Goal: Check status: Check status

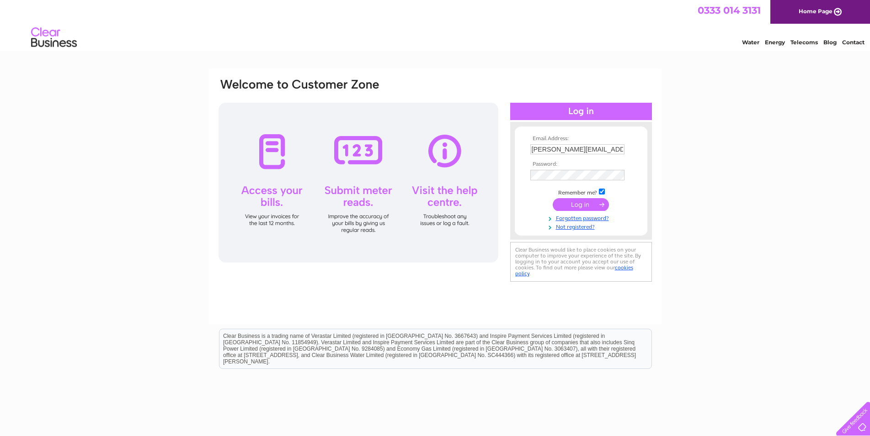
click at [581, 205] on input "submit" at bounding box center [581, 204] width 56 height 13
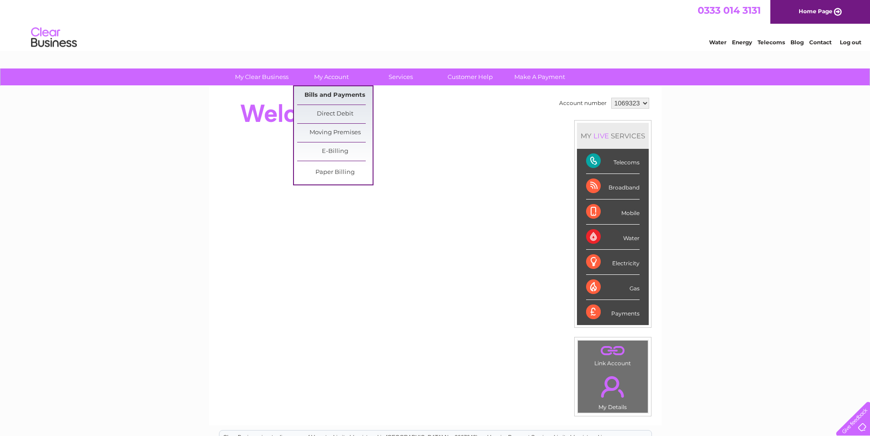
click at [332, 95] on link "Bills and Payments" at bounding box center [334, 95] width 75 height 18
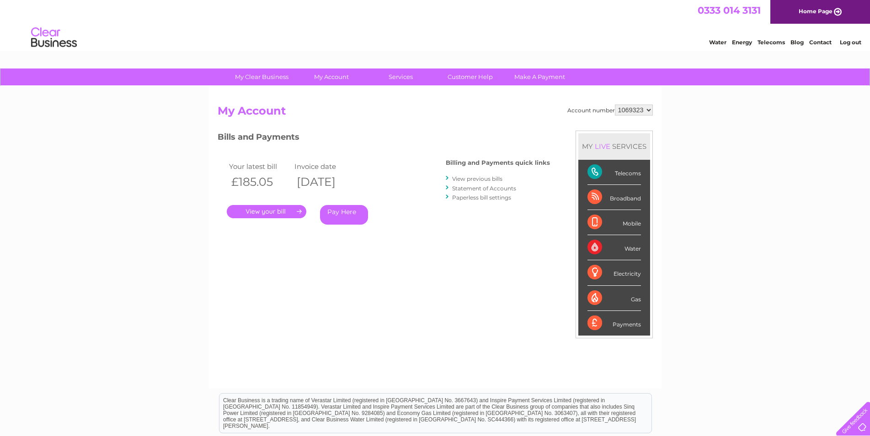
click at [265, 210] on link "." at bounding box center [267, 211] width 80 height 13
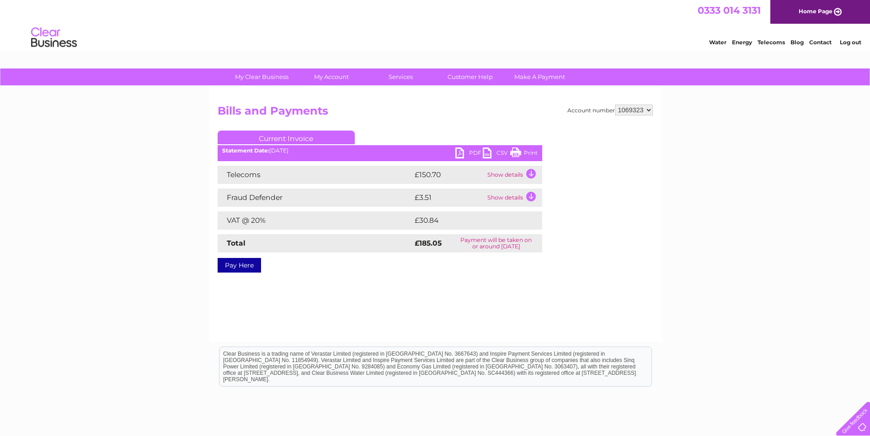
click at [529, 174] on td "Show details" at bounding box center [513, 175] width 57 height 18
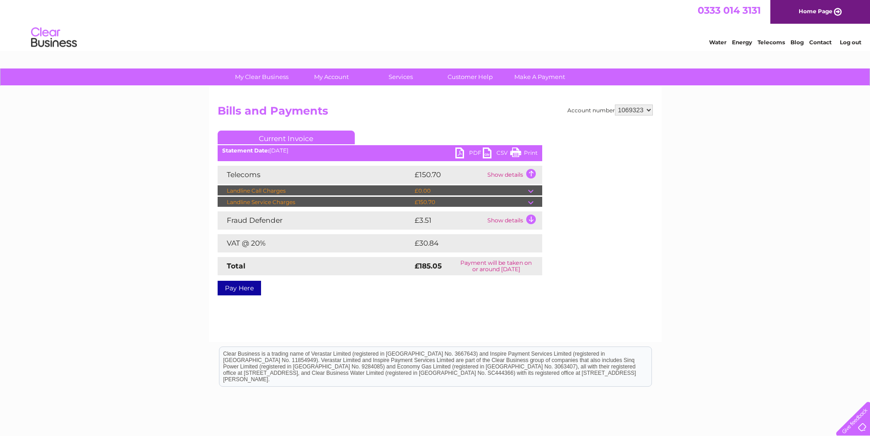
click at [528, 219] on td "Show details" at bounding box center [513, 221] width 57 height 18
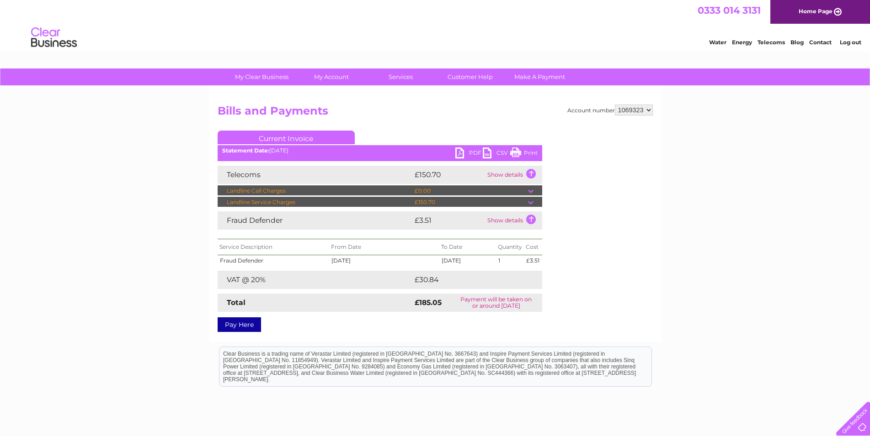
click at [858, 43] on link "Log out" at bounding box center [850, 42] width 21 height 7
